Goal: Check status: Check status

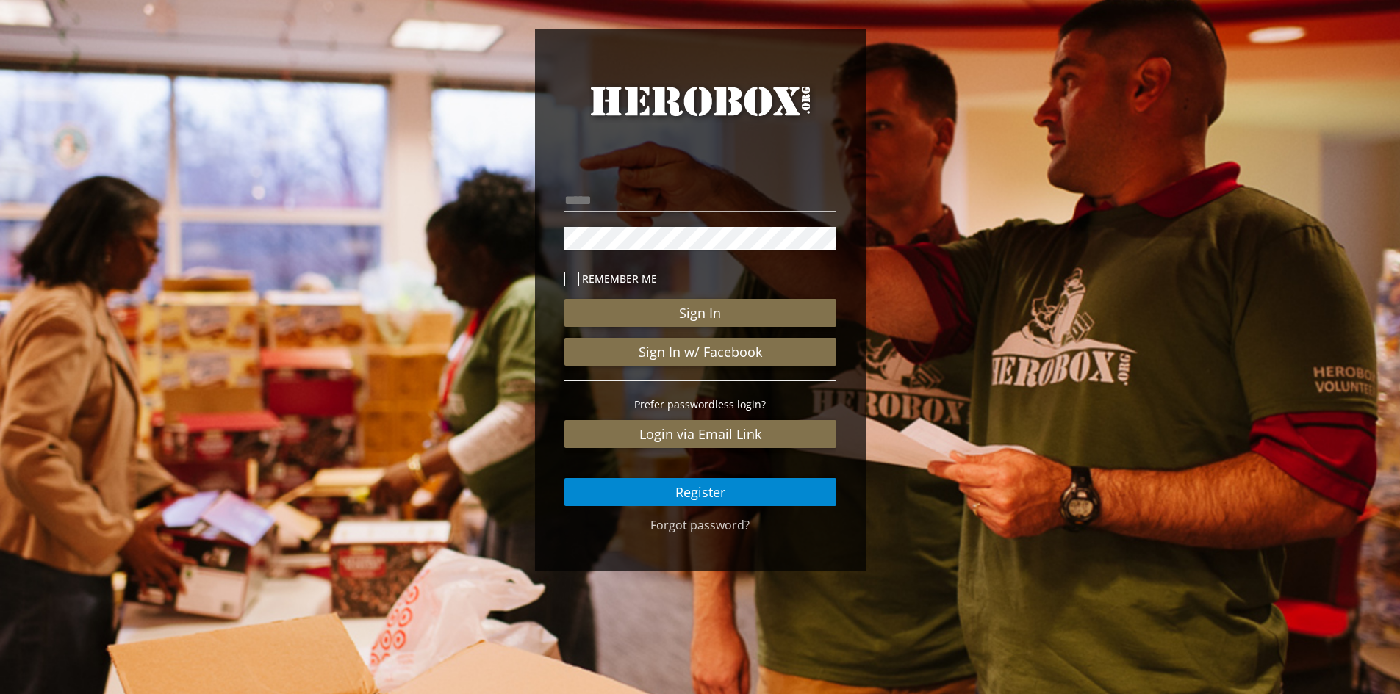
click at [664, 218] on div "Remember me Sign In Sign In w/ Facebook Prefer passwordless login? Login via Em…" at bounding box center [700, 345] width 272 height 321
click at [670, 205] on input "email" at bounding box center [700, 201] width 272 height 24
type input "**********"
click at [564, 299] on button "Sign In" at bounding box center [700, 313] width 272 height 28
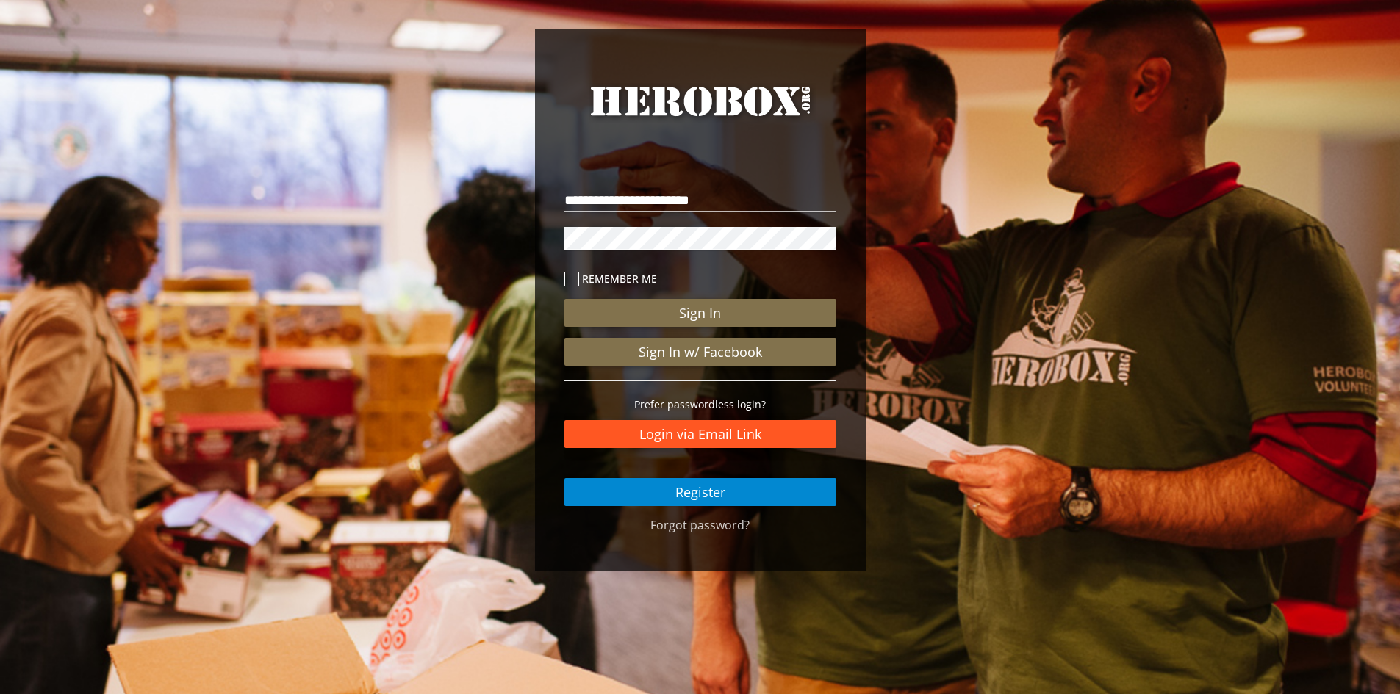
click at [639, 431] on link "Login via Email Link" at bounding box center [700, 434] width 272 height 28
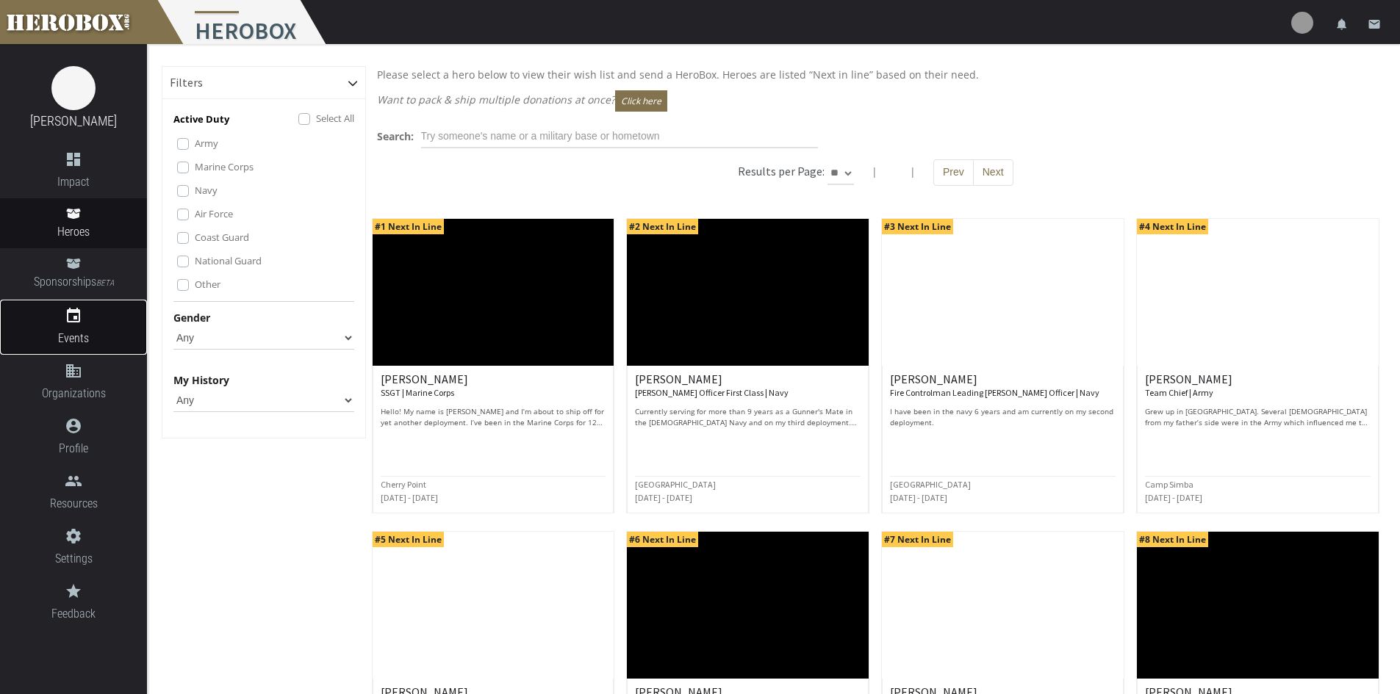
click at [109, 328] on link "event Events" at bounding box center [73, 327] width 147 height 55
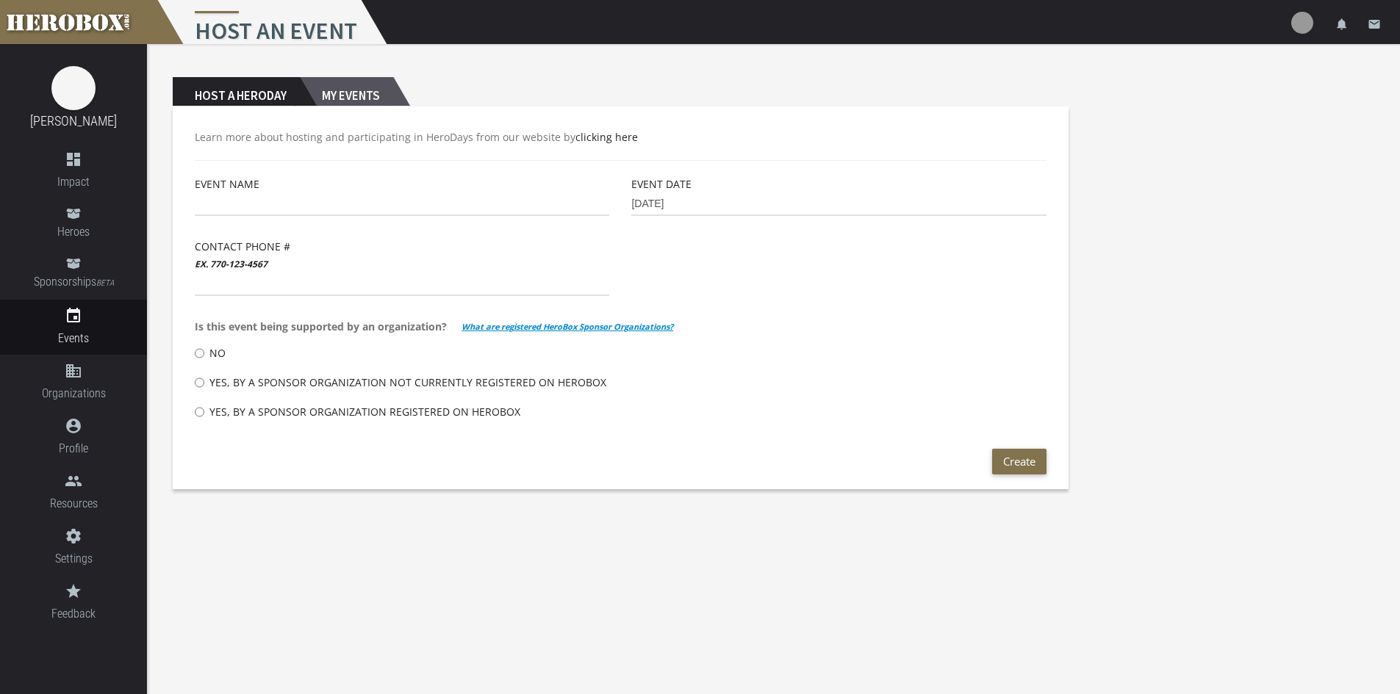
click at [356, 93] on h2 "My Events" at bounding box center [346, 91] width 93 height 29
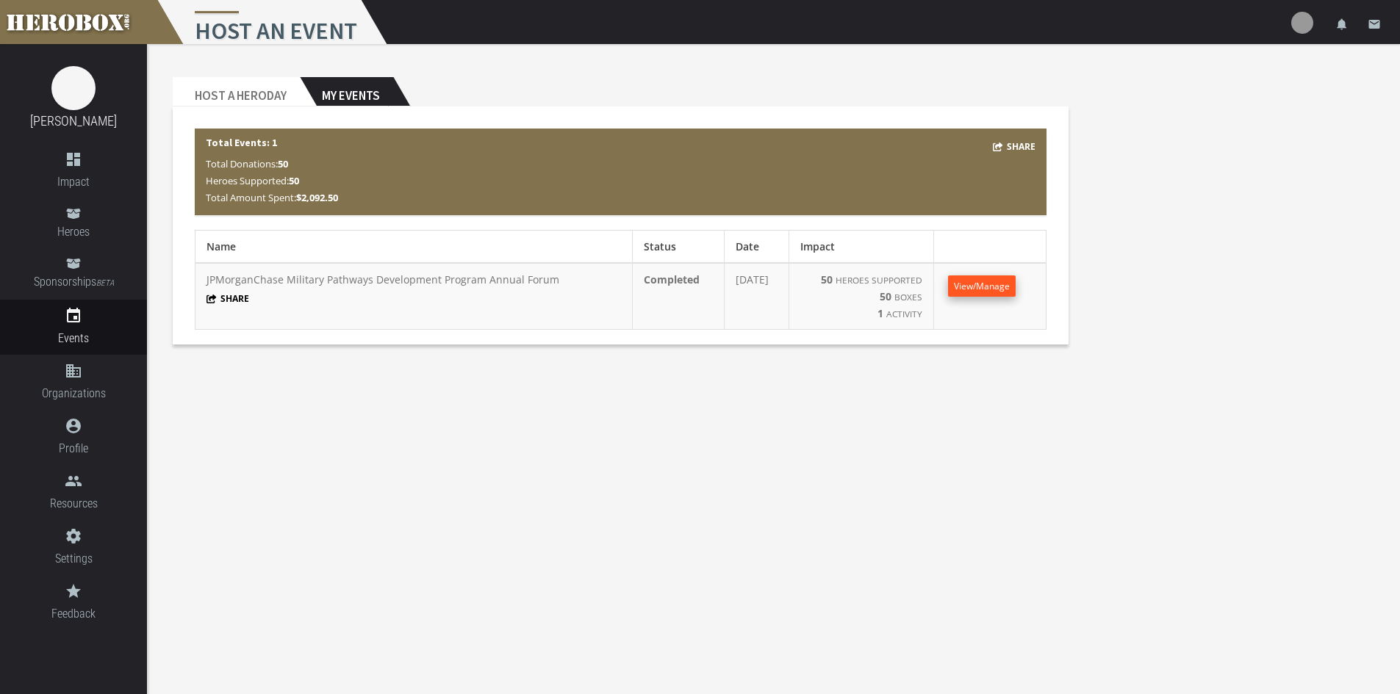
click at [991, 289] on span "View/Manage" at bounding box center [982, 286] width 56 height 12
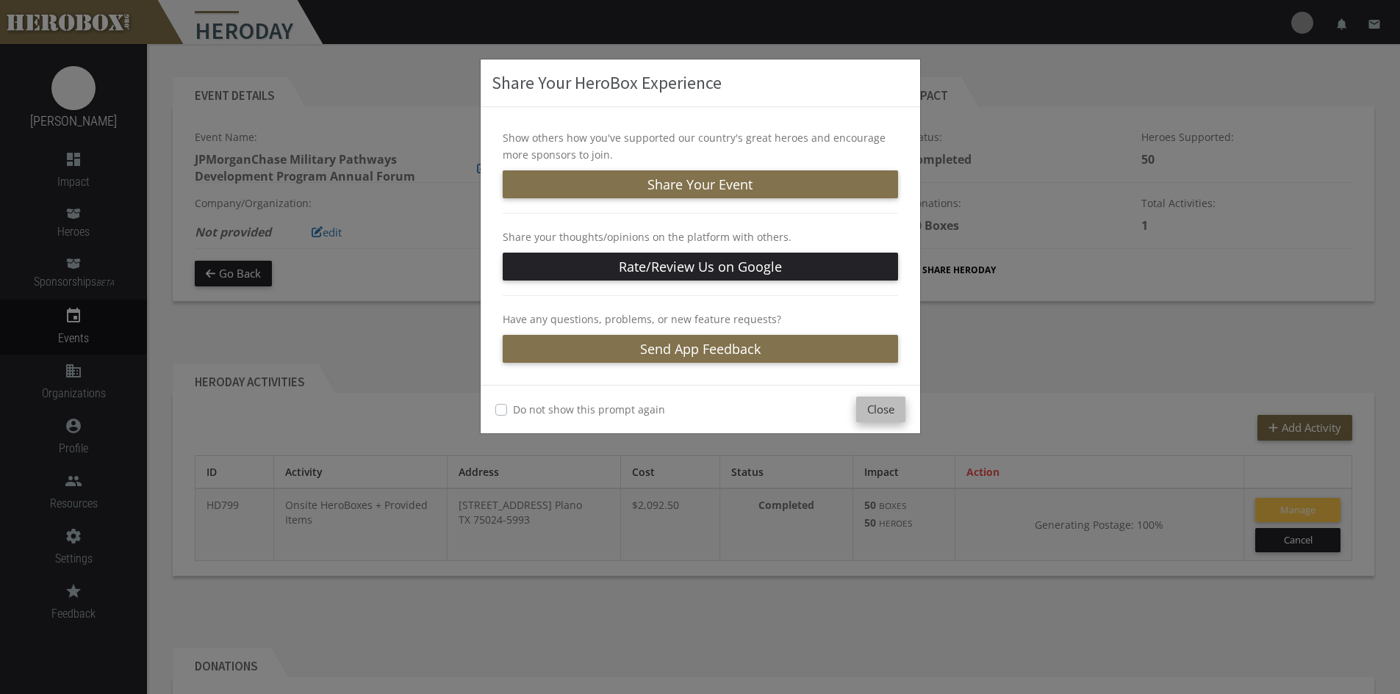
click at [891, 409] on button "Close" at bounding box center [880, 410] width 49 height 26
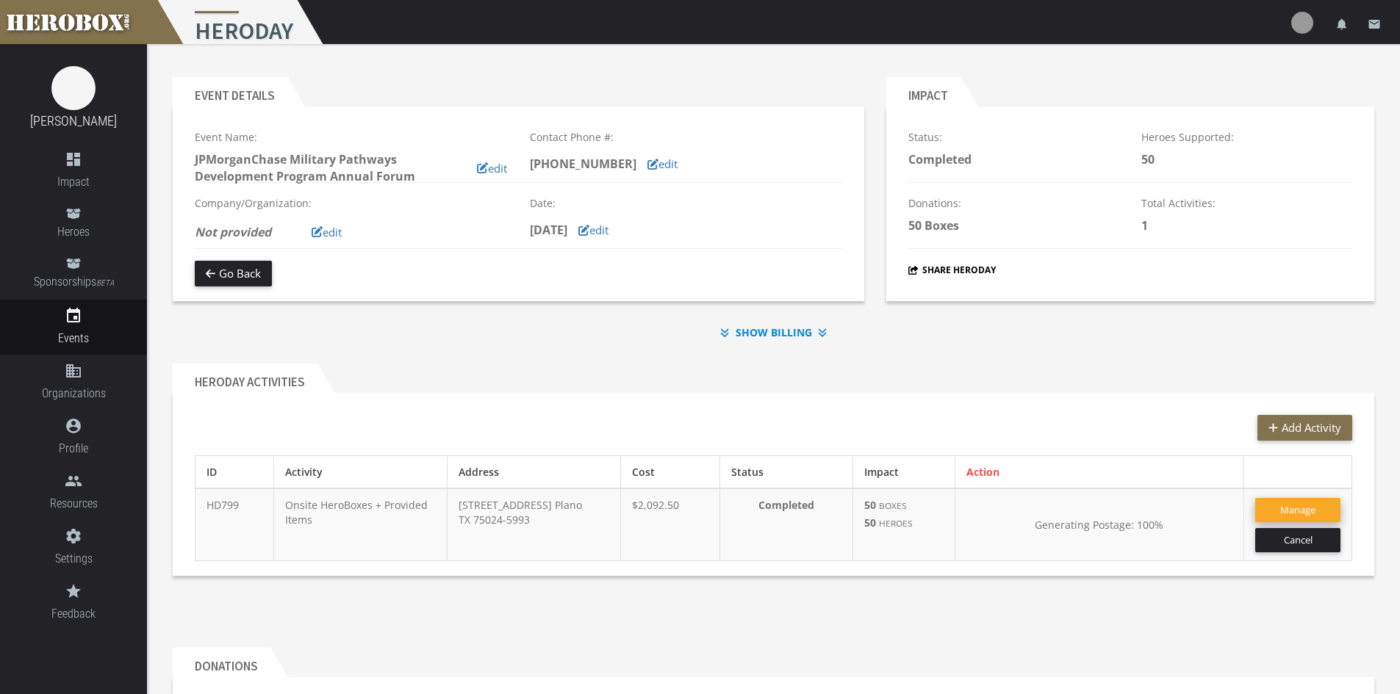
click at [1291, 511] on button "Manage" at bounding box center [1297, 510] width 85 height 24
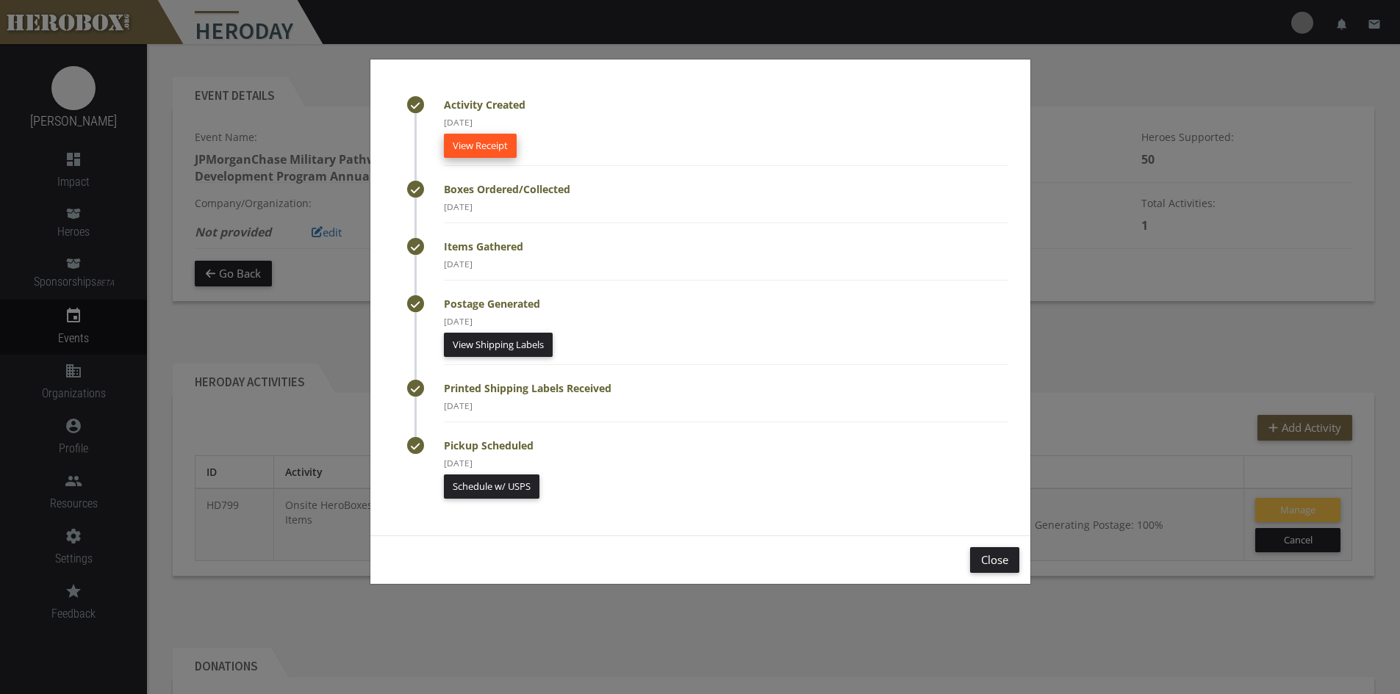
click at [509, 152] on link "View Receipt" at bounding box center [480, 146] width 73 height 24
click at [1089, 294] on div "Activity Created [DATE] View Receipt Boxes Ordered/Collected [DATE] Items Gathe…" at bounding box center [700, 347] width 1400 height 694
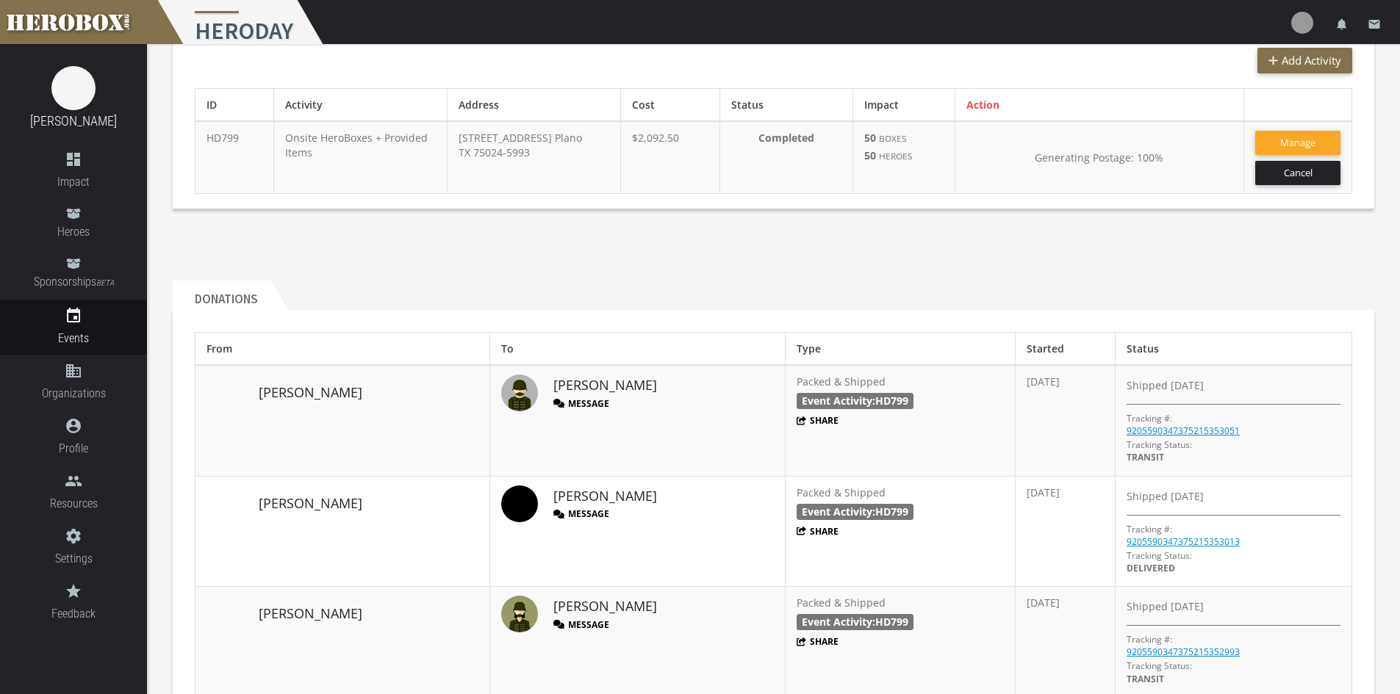
scroll to position [441, 0]
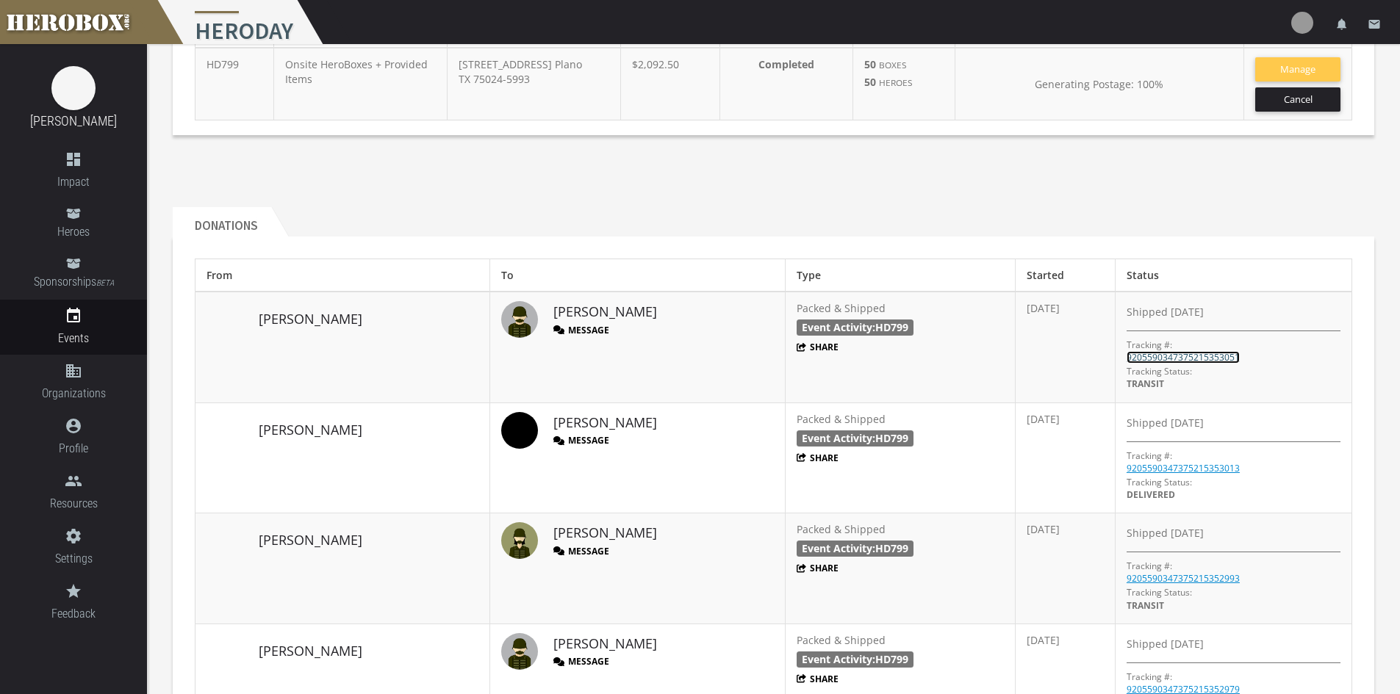
click at [1127, 357] on link "9205590347375215353051" at bounding box center [1183, 357] width 113 height 12
click at [1163, 465] on link "9205590347375215353013" at bounding box center [1183, 468] width 113 height 12
click at [1194, 579] on link "9205590347375215352993" at bounding box center [1183, 578] width 113 height 12
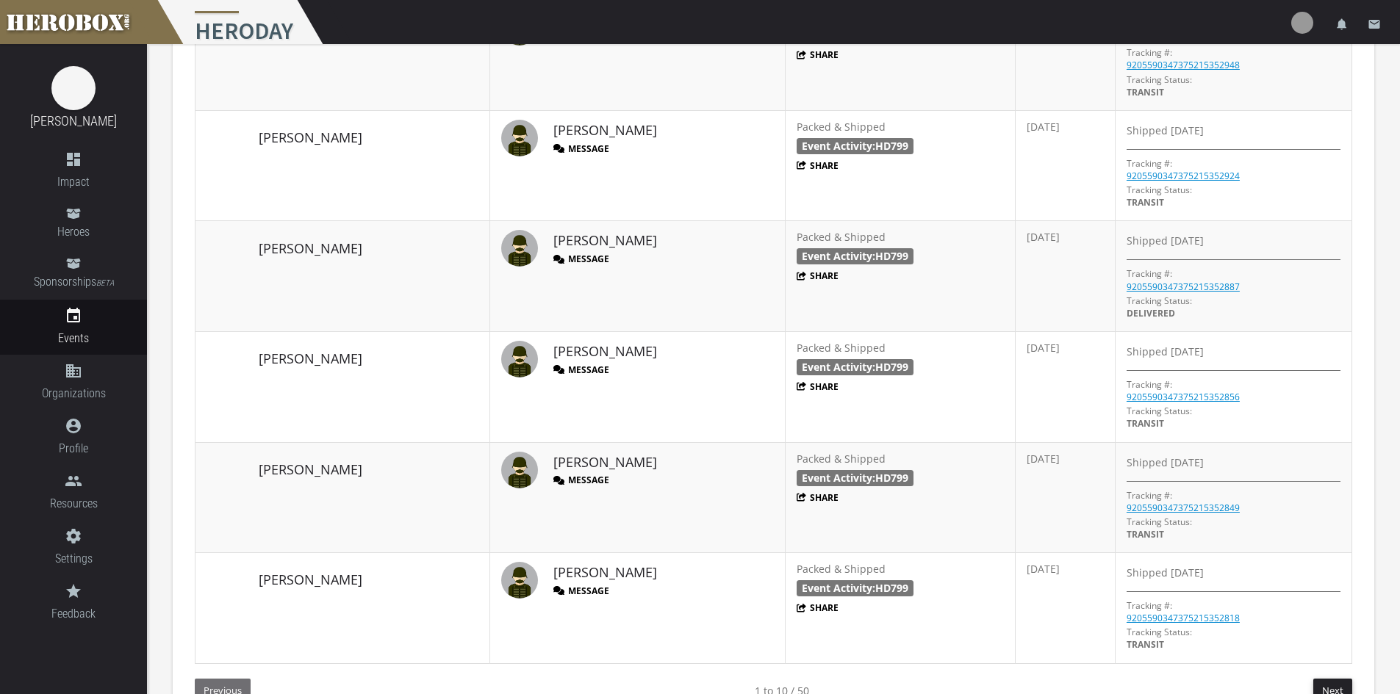
scroll to position [1207, 0]
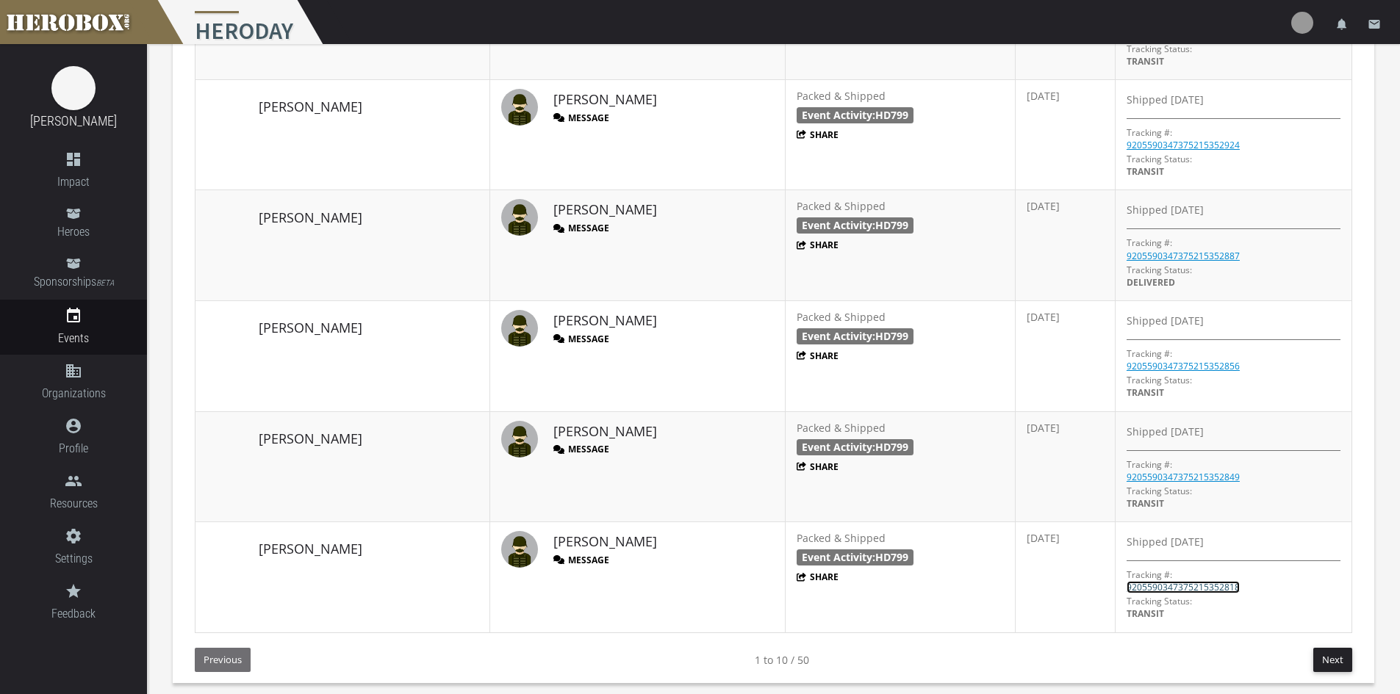
click at [1195, 591] on link "9205590347375215352818" at bounding box center [1183, 587] width 113 height 12
click at [1333, 661] on button "Next" at bounding box center [1332, 660] width 39 height 24
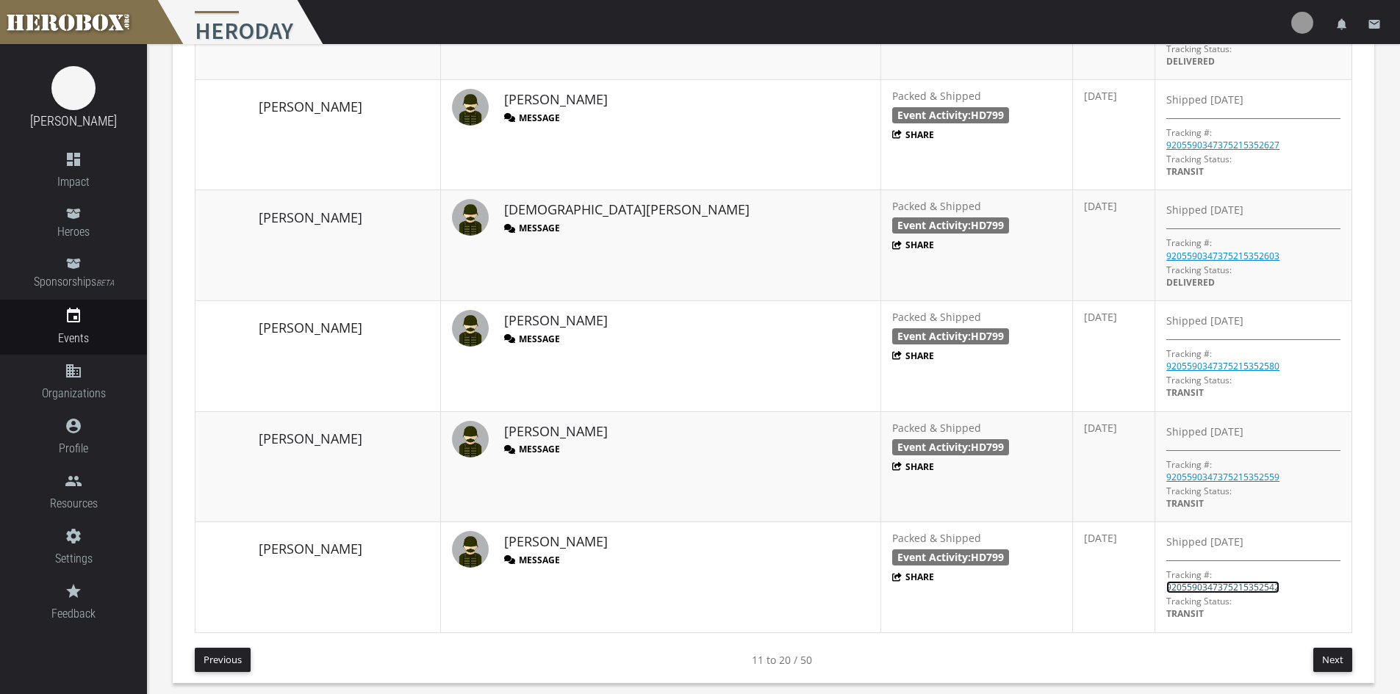
click at [1185, 584] on link "9205590347375215352542" at bounding box center [1222, 587] width 113 height 12
